Goal: Browse casually

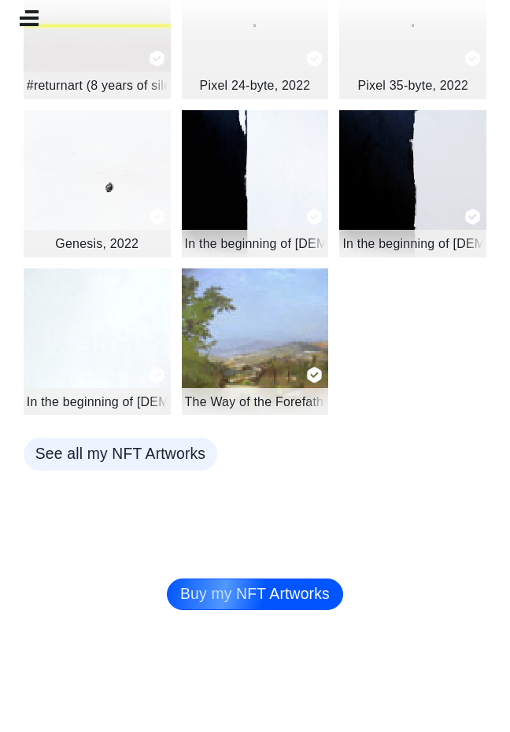
scroll to position [442, 0]
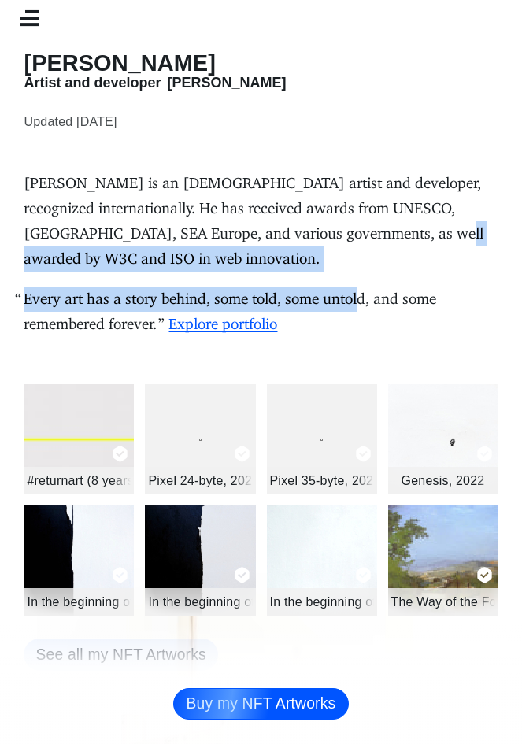
drag, startPoint x: 425, startPoint y: 245, endPoint x: 382, endPoint y: 213, distance: 53.6
click at [375, 263] on p "[PERSON_NAME] is an [DEMOGRAPHIC_DATA] artist and developer, recognized interna…" at bounding box center [261, 221] width 474 height 101
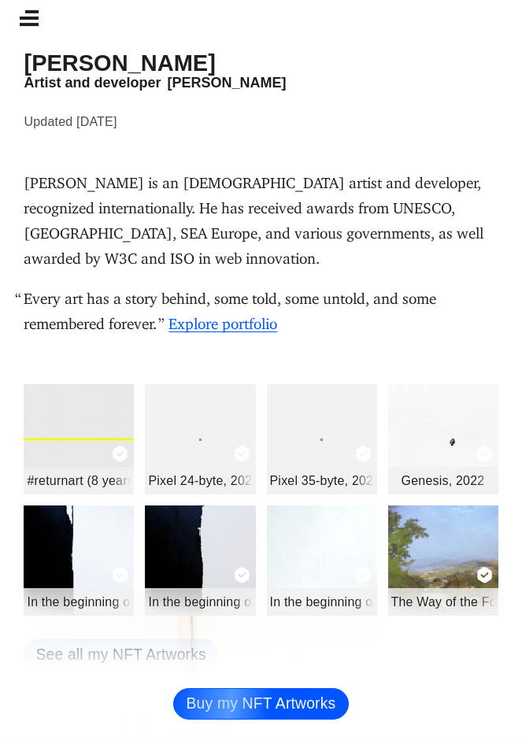
click at [384, 202] on p "[PERSON_NAME] is an [DEMOGRAPHIC_DATA] artist and developer, recognized interna…" at bounding box center [261, 221] width 474 height 101
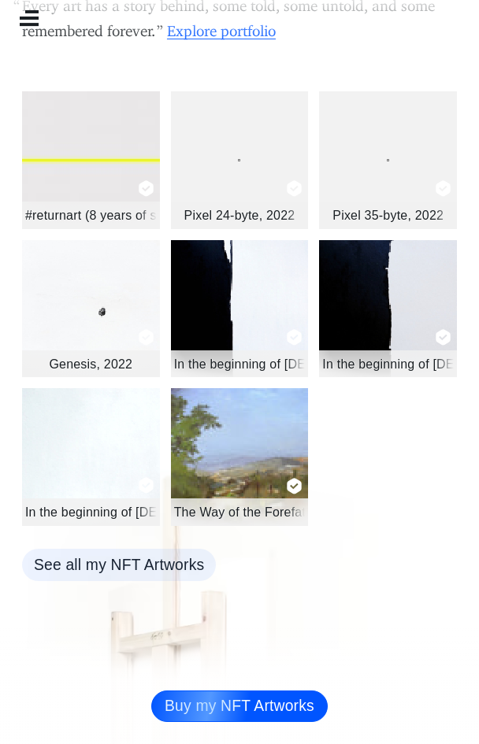
scroll to position [315, 0]
